Goal: Information Seeking & Learning: Check status

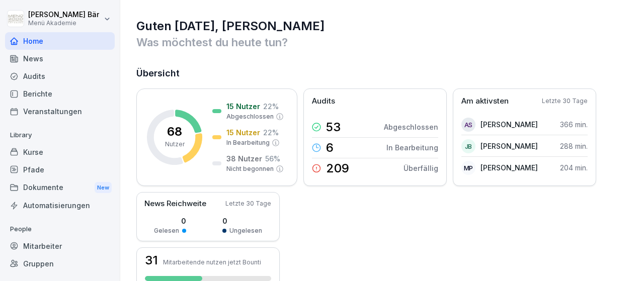
click at [65, 91] on div "Berichte" at bounding box center [60, 94] width 110 height 18
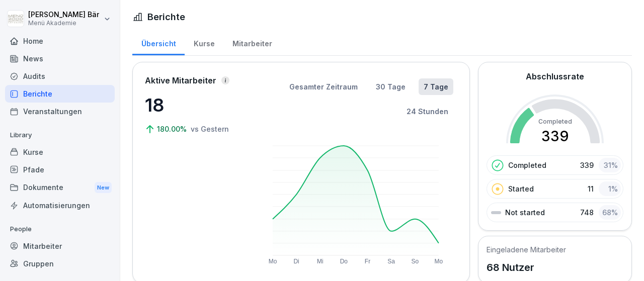
click at [202, 46] on div "Kurse" at bounding box center [204, 43] width 39 height 26
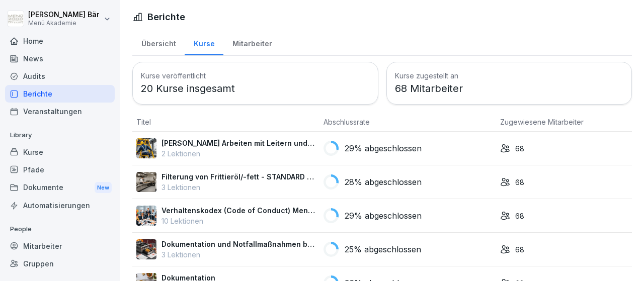
click at [242, 45] on div "Mitarbeiter" at bounding box center [251, 43] width 57 height 26
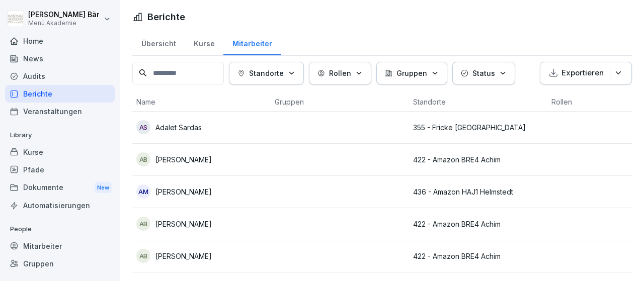
click at [295, 76] on icon "button" at bounding box center [292, 73] width 8 height 8
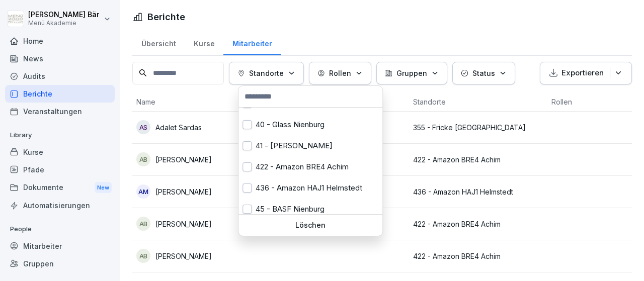
scroll to position [61, 0]
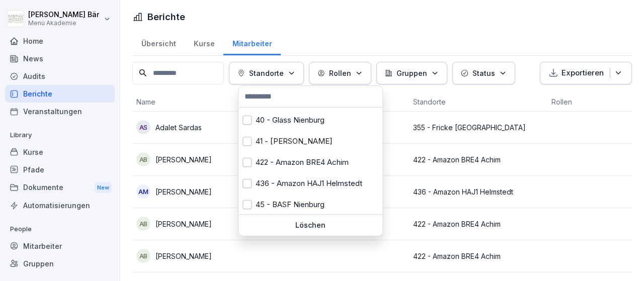
click at [294, 170] on div "422 - Amazon BRE4 Achim" at bounding box center [311, 162] width 144 height 21
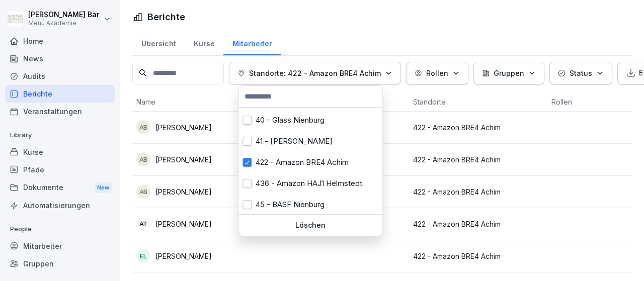
click at [578, 175] on html "[PERSON_NAME] Menü Akademie Home News Audits Berichte Veranstaltungen Library K…" at bounding box center [322, 140] width 644 height 281
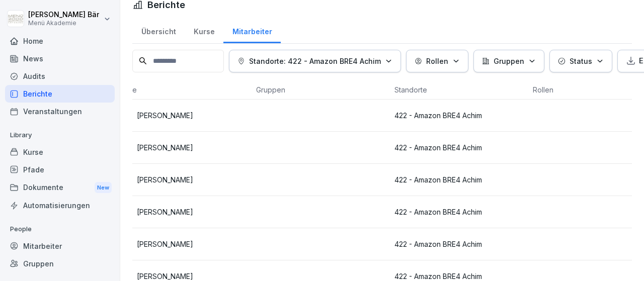
click at [309, 65] on p "Standorte: 422 - Amazon BRE4 Achim" at bounding box center [315, 61] width 132 height 11
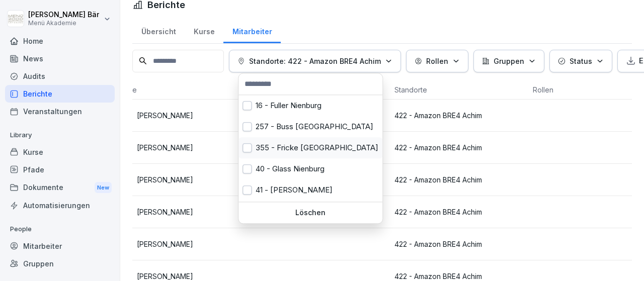
click at [327, 143] on div "355 - Fricke [GEOGRAPHIC_DATA]" at bounding box center [311, 147] width 144 height 21
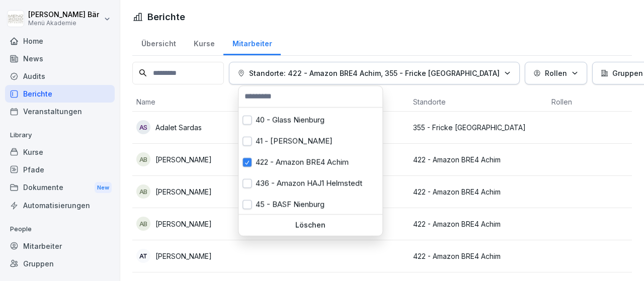
click at [323, 167] on div "422 - Amazon BRE4 Achim" at bounding box center [311, 162] width 144 height 21
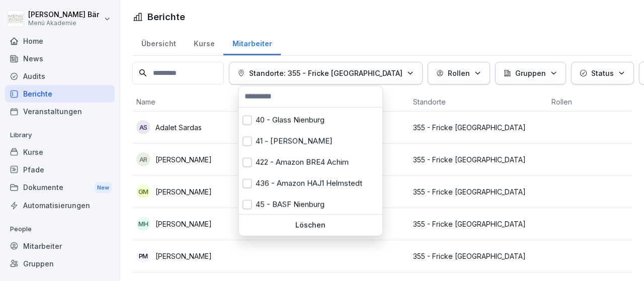
click at [548, 149] on html "[PERSON_NAME] Menü Akademie Home News Audits Berichte Veranstaltungen Library K…" at bounding box center [322, 140] width 644 height 281
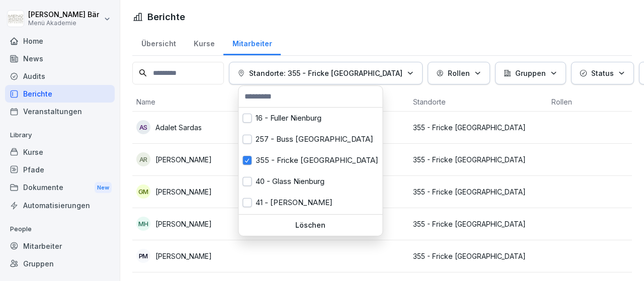
click at [279, 69] on p "Standorte: 355 - Fricke [GEOGRAPHIC_DATA]" at bounding box center [325, 73] width 153 height 11
click at [265, 157] on div "355 - Fricke [GEOGRAPHIC_DATA]" at bounding box center [311, 160] width 144 height 21
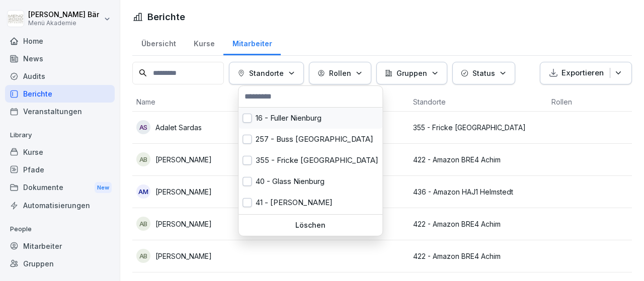
click at [278, 123] on div "16 - Fuller Nienburg" at bounding box center [311, 118] width 144 height 21
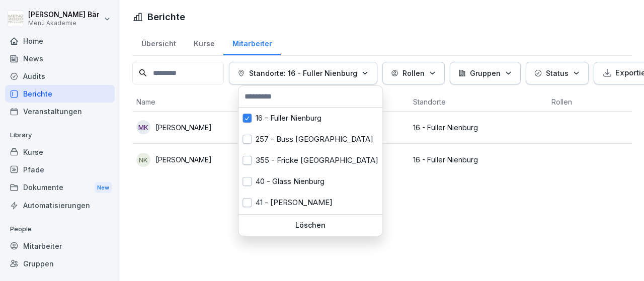
click at [479, 167] on html "[PERSON_NAME] Menü Akademie Home News Audits Berichte Veranstaltungen Library K…" at bounding box center [322, 140] width 644 height 281
click at [366, 70] on icon "button" at bounding box center [365, 73] width 8 height 8
click at [321, 118] on div "16 - Fuller Nienburg" at bounding box center [311, 118] width 144 height 21
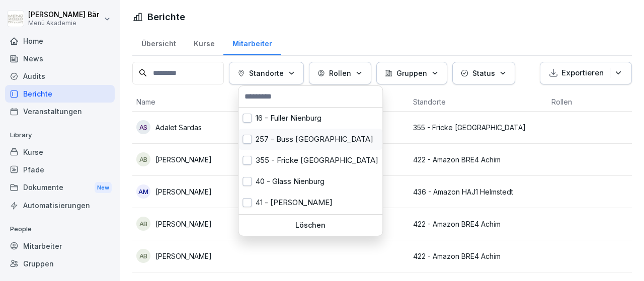
click at [310, 136] on div "257 - Buss [GEOGRAPHIC_DATA]" at bounding box center [311, 139] width 144 height 21
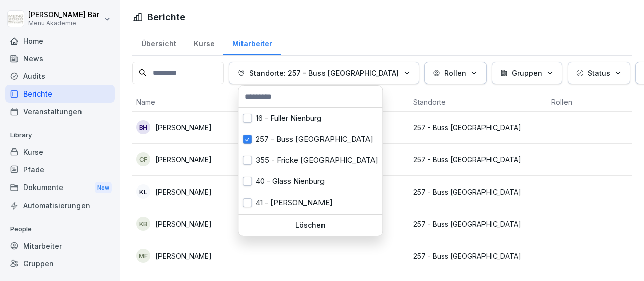
click at [456, 145] on html "[PERSON_NAME] Menü Akademie Home News Audits Berichte Veranstaltungen Library K…" at bounding box center [322, 140] width 644 height 281
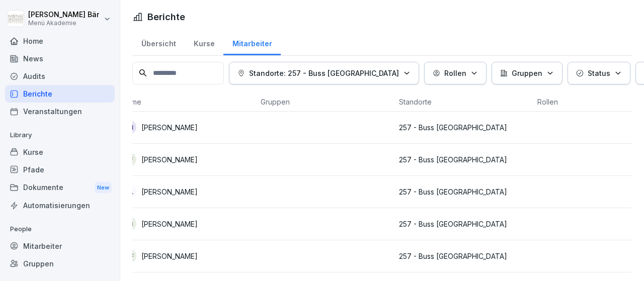
click at [403, 75] on icon "button" at bounding box center [407, 73] width 8 height 8
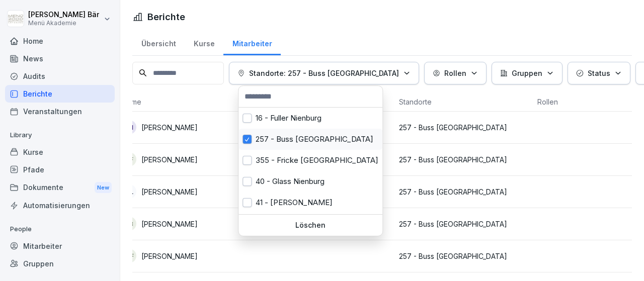
click at [337, 131] on div "257 - Buss [GEOGRAPHIC_DATA]" at bounding box center [311, 139] width 144 height 21
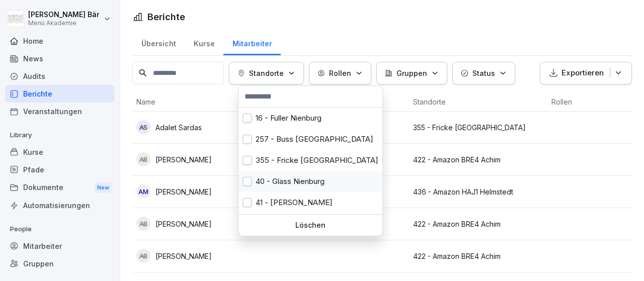
click at [312, 179] on div "40 - Glass Nienburg" at bounding box center [311, 181] width 144 height 21
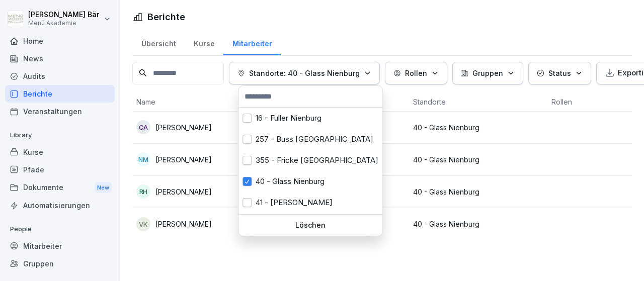
click at [490, 167] on html "[PERSON_NAME] Menü Akademie Home News Audits Berichte Veranstaltungen Library K…" at bounding box center [322, 140] width 644 height 281
click at [318, 83] on button "Standorte: 40 - Glass Nienburg" at bounding box center [304, 73] width 151 height 23
click at [303, 197] on div "41 - [PERSON_NAME]" at bounding box center [311, 202] width 144 height 21
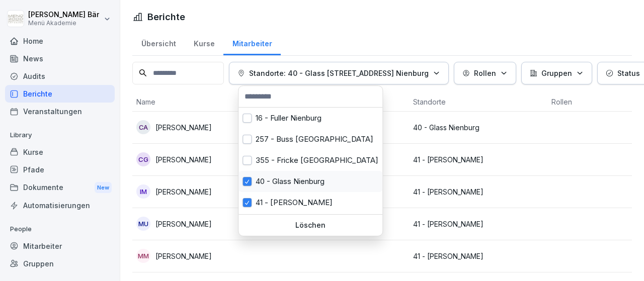
click at [301, 183] on div "40 - Glass Nienburg" at bounding box center [311, 181] width 144 height 21
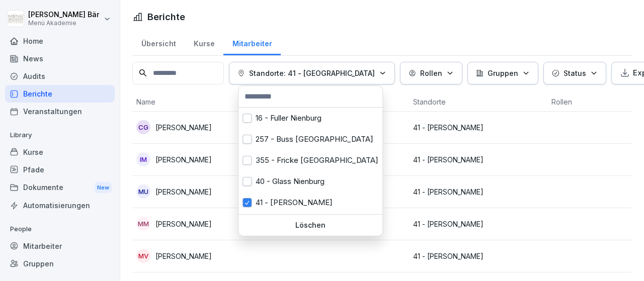
click at [518, 176] on html "[PERSON_NAME] Menü Akademie Home News Audits Berichte Veranstaltungen Library K…" at bounding box center [322, 140] width 644 height 281
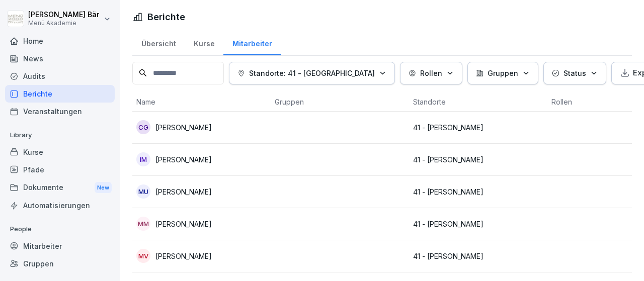
click at [286, 84] on div "Standorte: 41 - Kali Nienburg Rollen Gruppen Status Exportieren Name Gruppen St…" at bounding box center [382, 183] width 500 height 243
click at [296, 76] on p "Standorte: 41 - [GEOGRAPHIC_DATA]" at bounding box center [312, 73] width 126 height 11
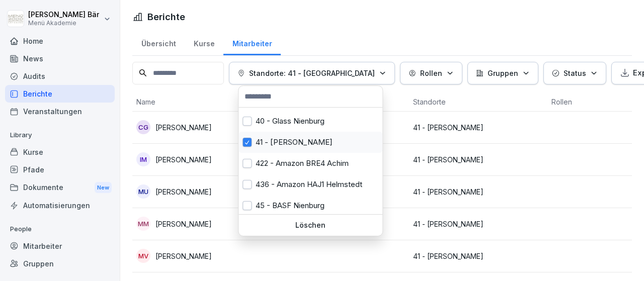
click at [282, 139] on div "41 - [PERSON_NAME]" at bounding box center [311, 142] width 144 height 21
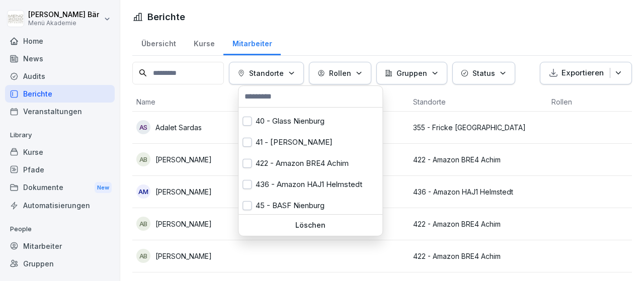
click at [289, 183] on div "436 - Amazon HAJ1 Helmstedt" at bounding box center [311, 184] width 144 height 21
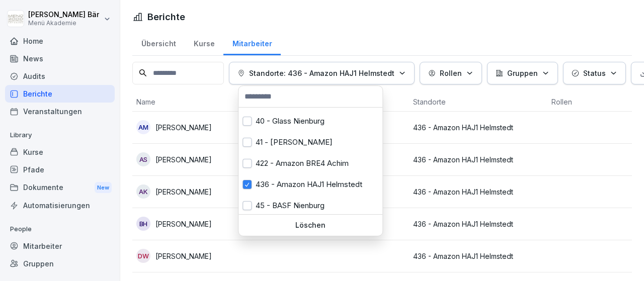
click at [506, 187] on html "[PERSON_NAME] Menü Akademie Home News Audits Berichte Veranstaltungen Library K…" at bounding box center [322, 140] width 644 height 281
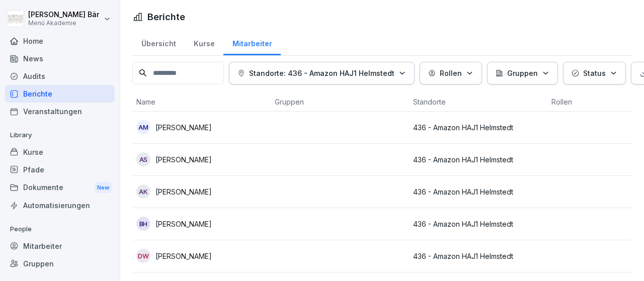
click at [400, 76] on div "Standorte: 436 - Amazon HAJ1 Helmstedt" at bounding box center [322, 73] width 169 height 11
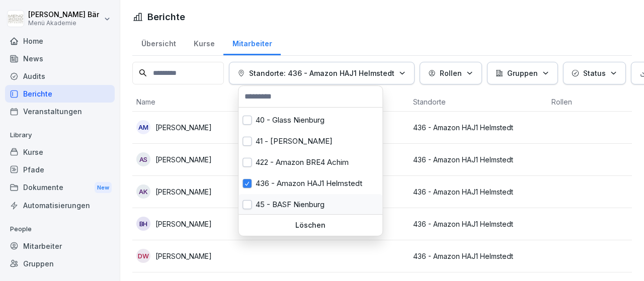
click at [297, 202] on div "45 - BASF Nienburg" at bounding box center [311, 204] width 144 height 21
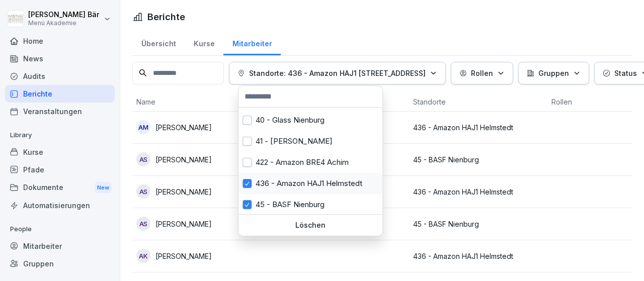
click at [291, 187] on div "436 - Amazon HAJ1 Helmstedt" at bounding box center [311, 183] width 144 height 21
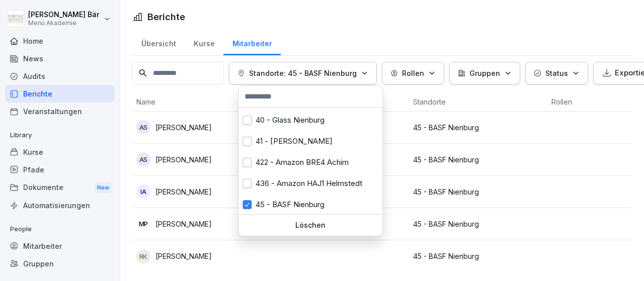
click at [446, 188] on html "[PERSON_NAME] Menü Akademie Home News Audits Berichte Veranstaltungen Library K…" at bounding box center [322, 140] width 644 height 281
